Goal: Find specific page/section: Find specific page/section

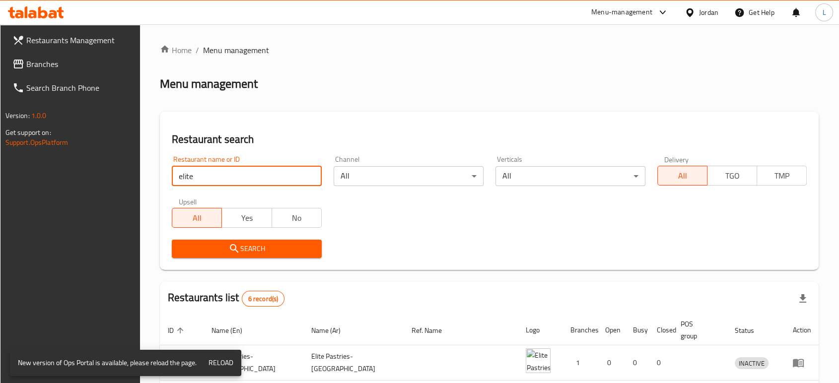
drag, startPoint x: 232, startPoint y: 182, endPoint x: 125, endPoint y: 164, distance: 108.1
click at [145, 173] on div "Home / Menu management Menu management Restaurant search Restaurant name or ID …" at bounding box center [489, 321] width 699 height 595
type input "ameed"
click button "Search" at bounding box center [247, 249] width 150 height 18
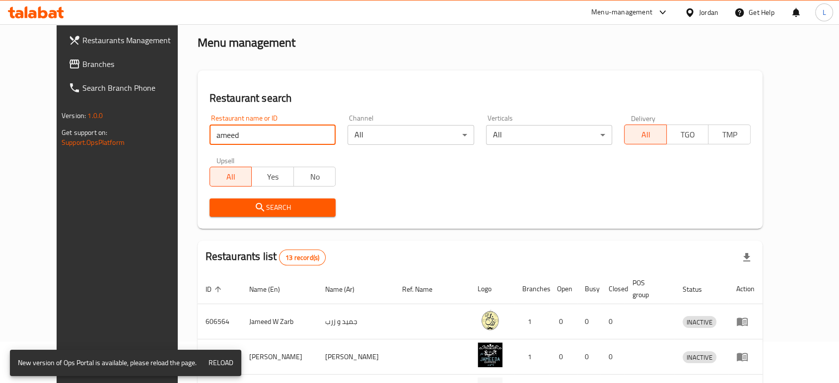
scroll to position [220, 0]
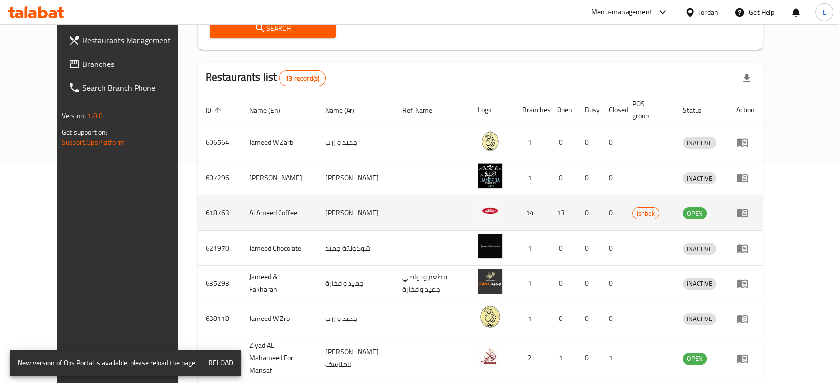
click at [198, 207] on td "618763" at bounding box center [220, 213] width 44 height 35
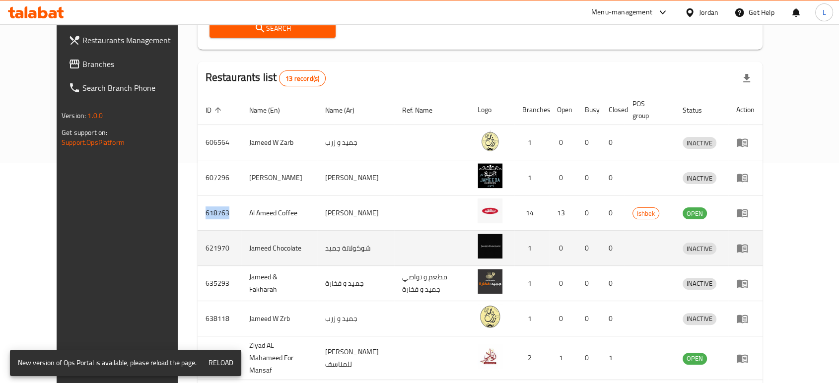
copy td "618763"
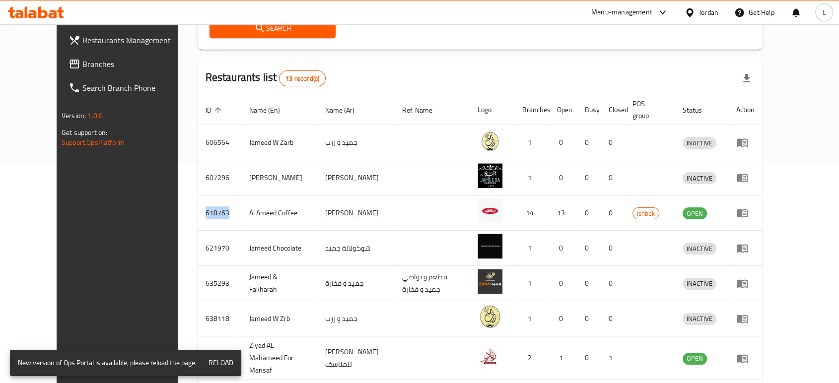
click at [219, 366] on span "Reload" at bounding box center [221, 363] width 25 height 12
